Goal: Find specific page/section: Find specific page/section

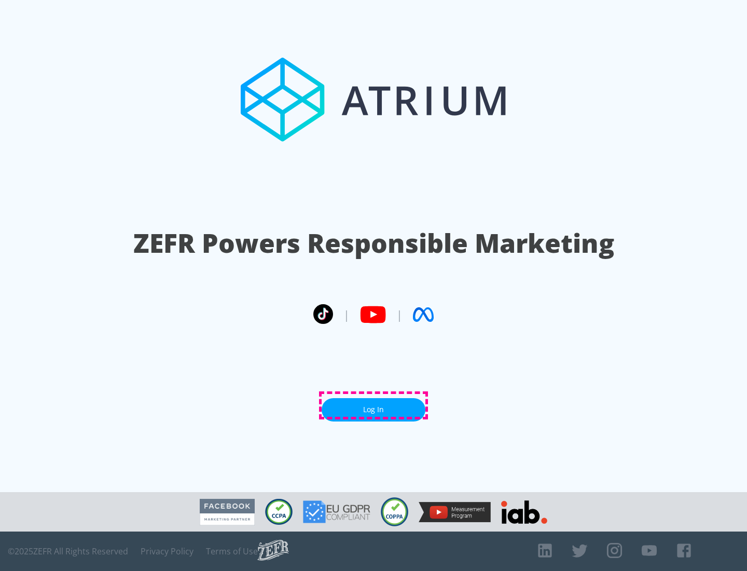
click at [374, 405] on link "Log In" at bounding box center [374, 409] width 104 height 23
